Goal: Check status: Check status

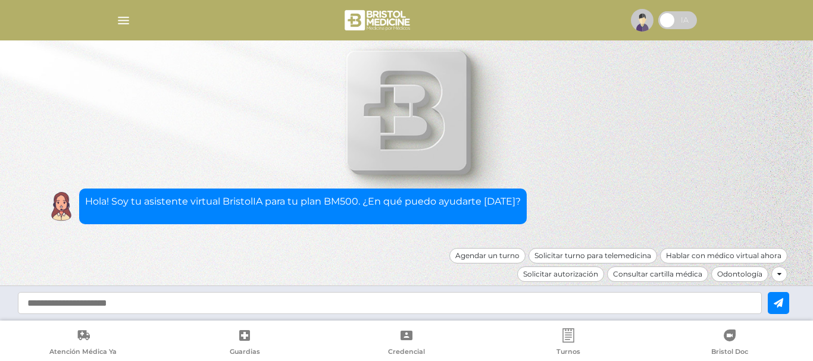
click at [120, 13] on img "button" at bounding box center [123, 20] width 15 height 15
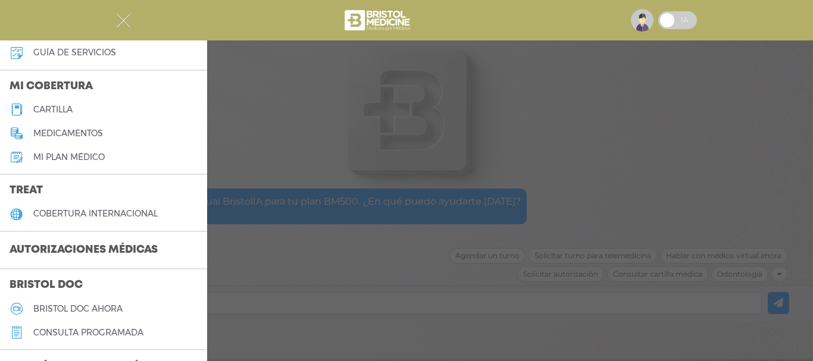
scroll to position [119, 0]
click at [77, 250] on h3 "Autorizaciones médicas" at bounding box center [83, 250] width 167 height 23
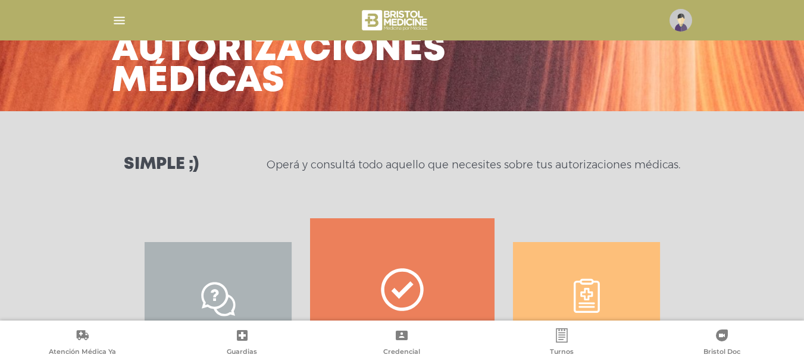
scroll to position [178, 0]
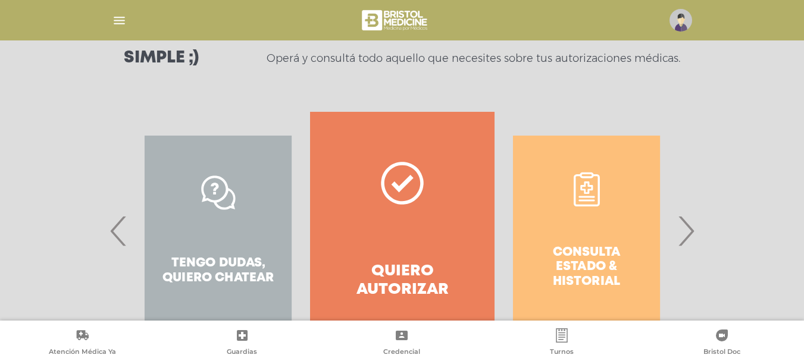
click at [556, 239] on div "Consulta estado & historial" at bounding box center [586, 231] width 184 height 238
click at [629, 246] on div "Consulta estado & historial Prácticas de autorización automática Tengo dudas, q…" at bounding box center [678, 231] width 1841 height 238
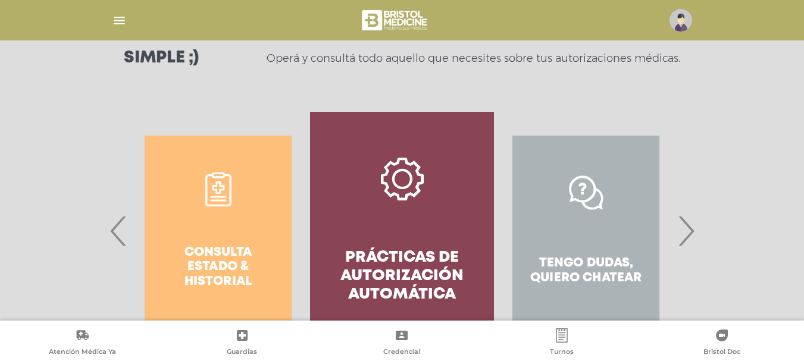
scroll to position [236, 0]
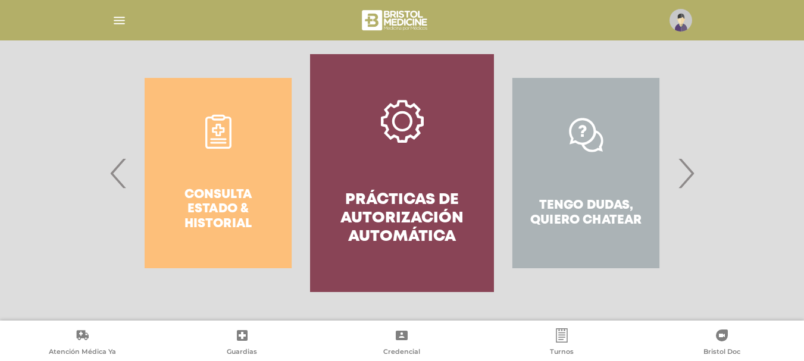
click at [681, 160] on span "›" at bounding box center [685, 173] width 23 height 64
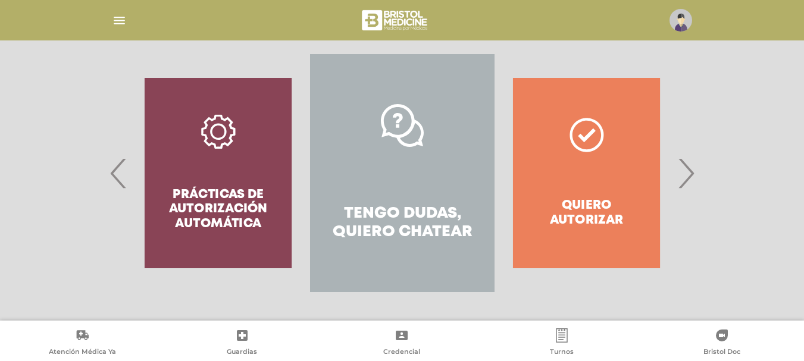
click at [681, 160] on span "›" at bounding box center [685, 173] width 23 height 64
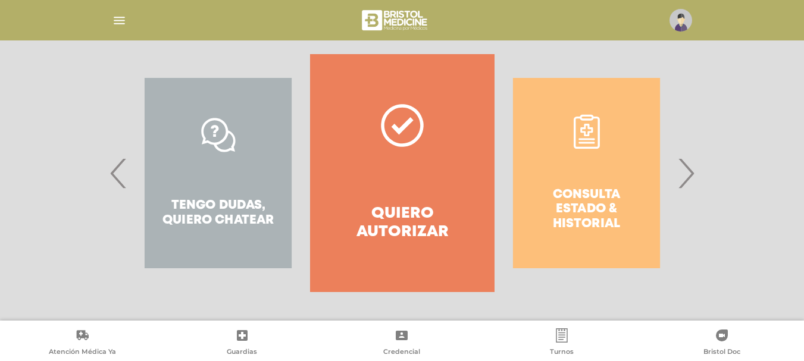
click at [691, 183] on span "›" at bounding box center [685, 173] width 23 height 64
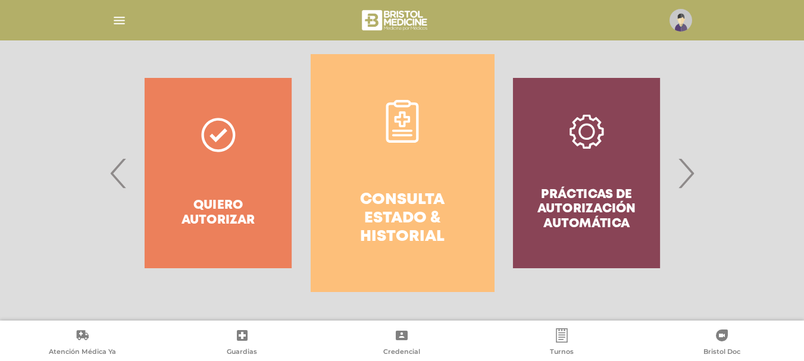
click at [435, 184] on link "Consulta estado & historial" at bounding box center [403, 173] width 184 height 238
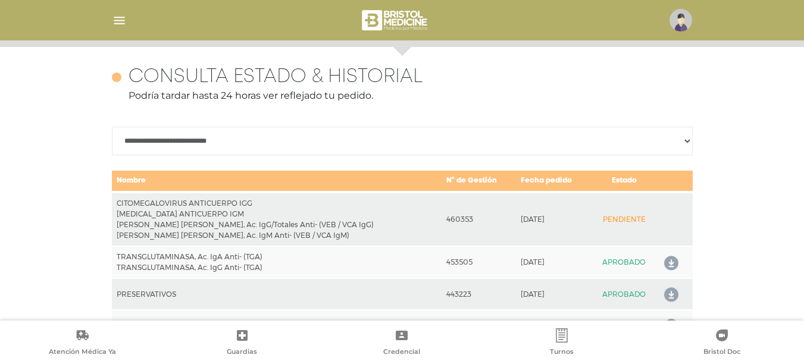
scroll to position [528, 0]
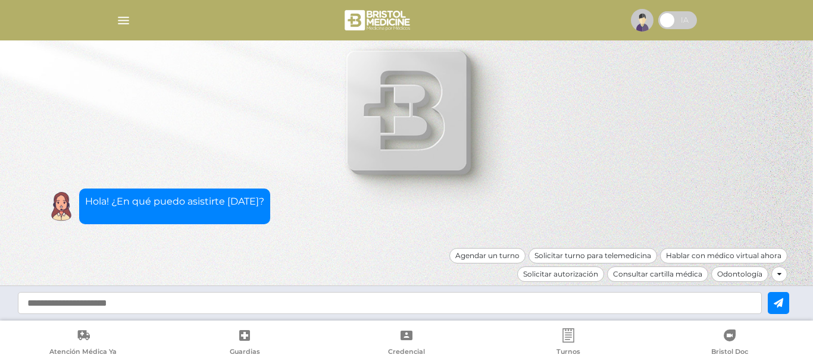
click at [124, 21] on img "button" at bounding box center [123, 20] width 15 height 15
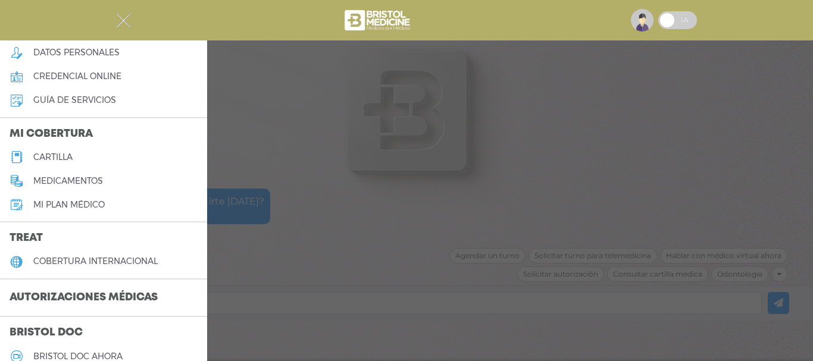
scroll to position [111, 0]
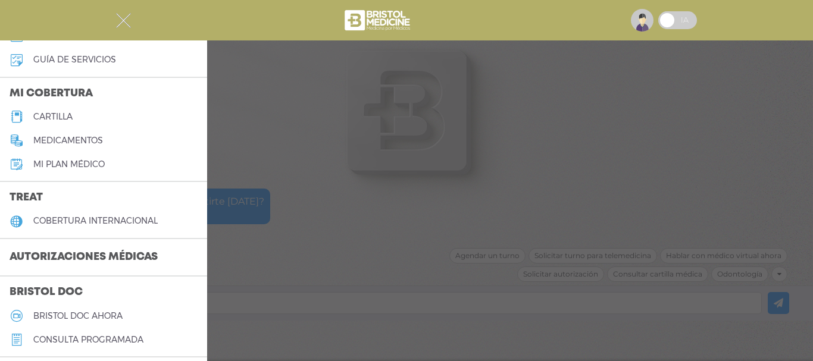
click at [76, 267] on h3 "Autorizaciones médicas" at bounding box center [83, 257] width 167 height 23
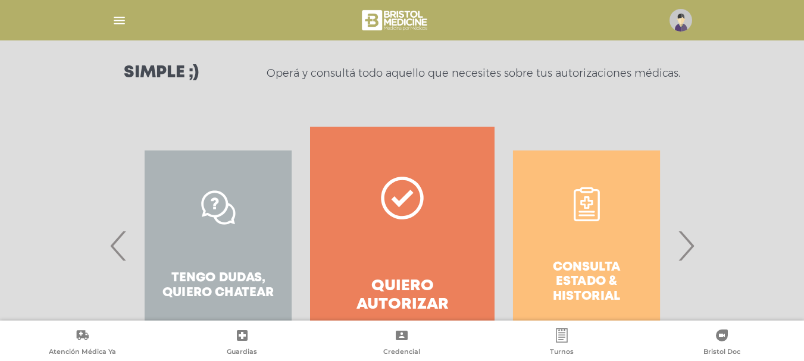
scroll to position [215, 0]
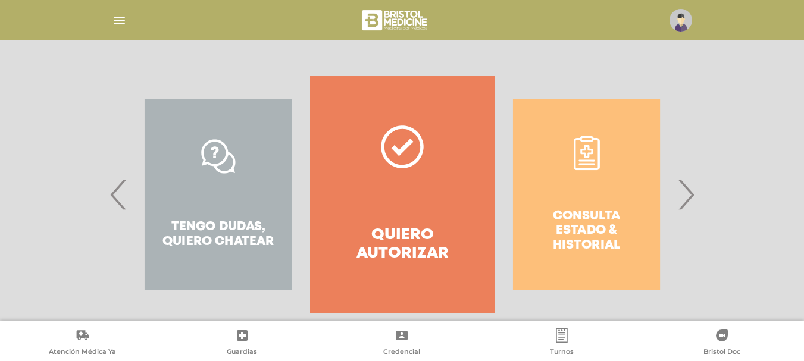
click at [626, 223] on div "Consulta estado & historial" at bounding box center [586, 195] width 184 height 238
click at [616, 199] on div "Consulta estado & historial" at bounding box center [586, 195] width 184 height 238
click at [689, 196] on span "›" at bounding box center [685, 194] width 23 height 64
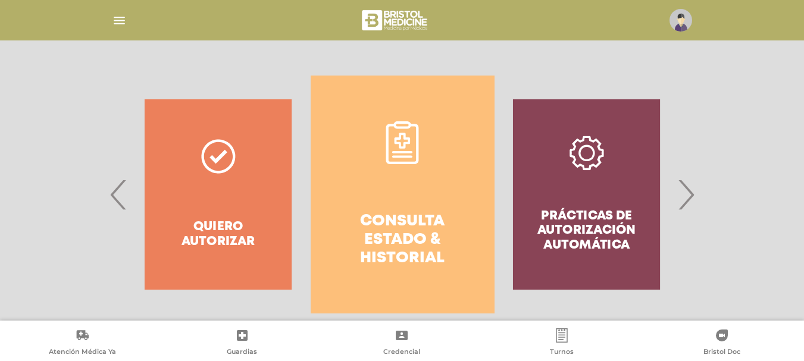
click at [371, 212] on h4 "Consulta estado & historial" at bounding box center [402, 240] width 141 height 56
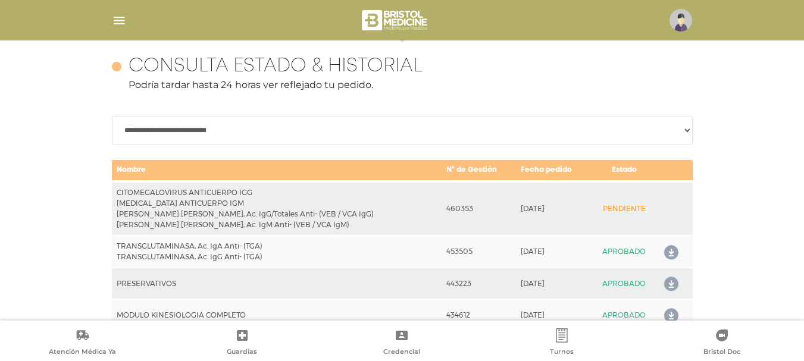
scroll to position [528, 0]
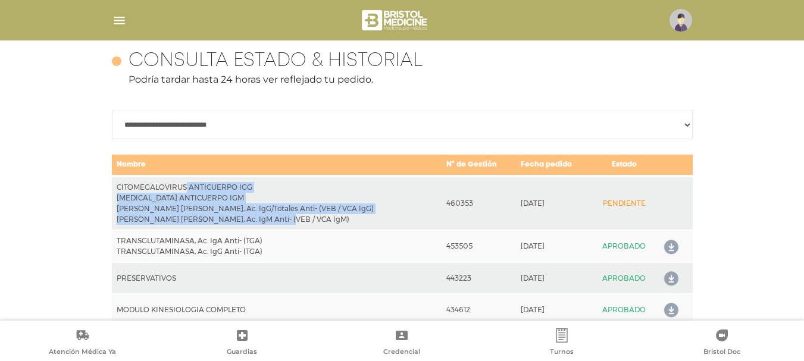
drag, startPoint x: 275, startPoint y: 221, endPoint x: 114, endPoint y: 189, distance: 165.0
click at [114, 189] on td "CITOMEGALOVIRUS ANTICUERPO IGG CITOMEGALOVIRUS ANTICUERPO IGM EPSTEIN BARR, Ac.…" at bounding box center [277, 203] width 330 height 54
copy td "CITOMEGALOVIRUS ANTICUERPO IGG CITOMEGALOVIRUS ANTICUERPO IGM EPSTEIN BARR, Ac.…"
